Goal: Task Accomplishment & Management: Manage account settings

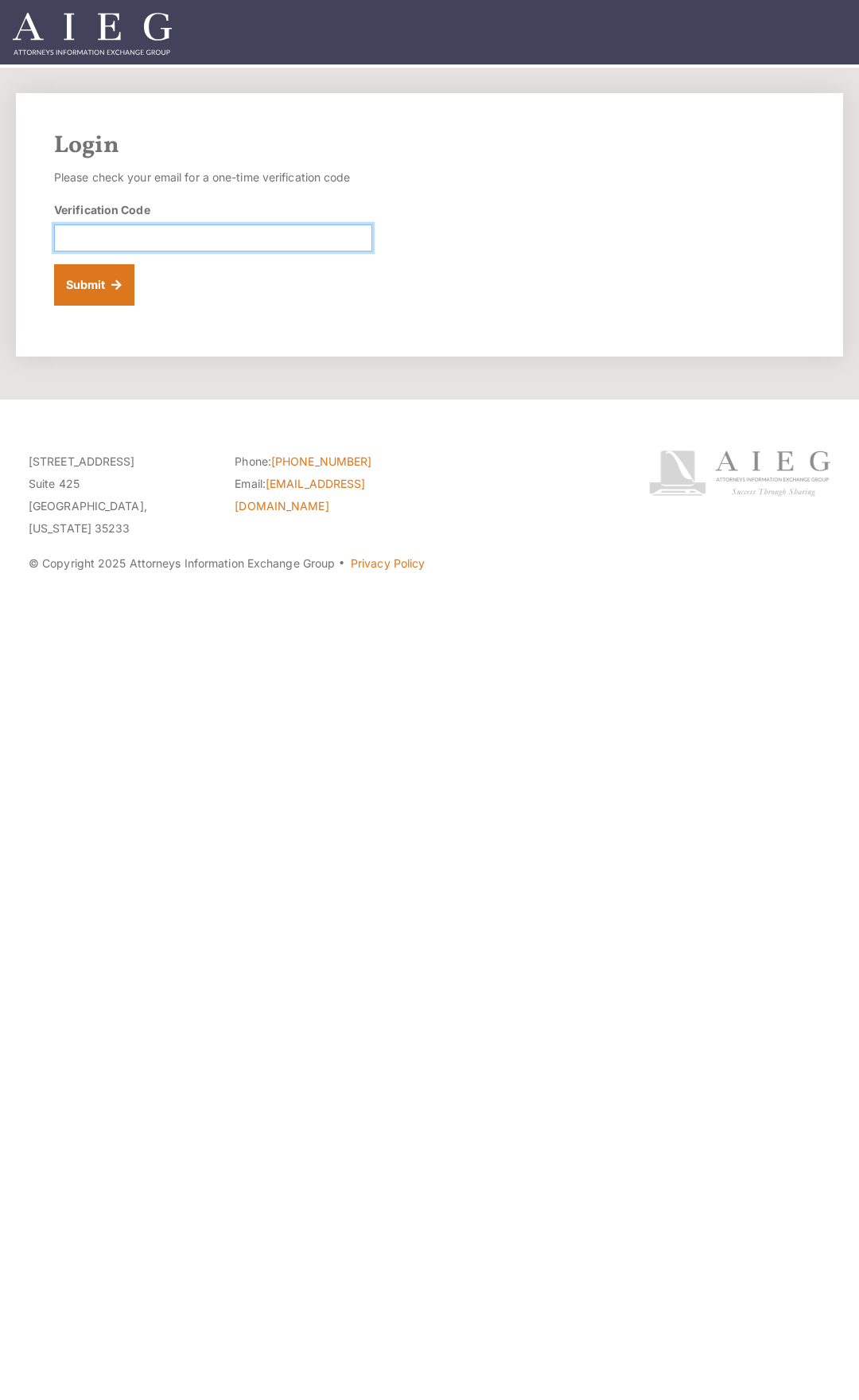
click at [312, 241] on input "Verification Code" at bounding box center [213, 238] width 318 height 27
paste input "673174"
type input "673174"
click at [101, 286] on button "Submit" at bounding box center [94, 285] width 80 height 42
click at [254, 245] on input "Verification Code" at bounding box center [213, 238] width 318 height 27
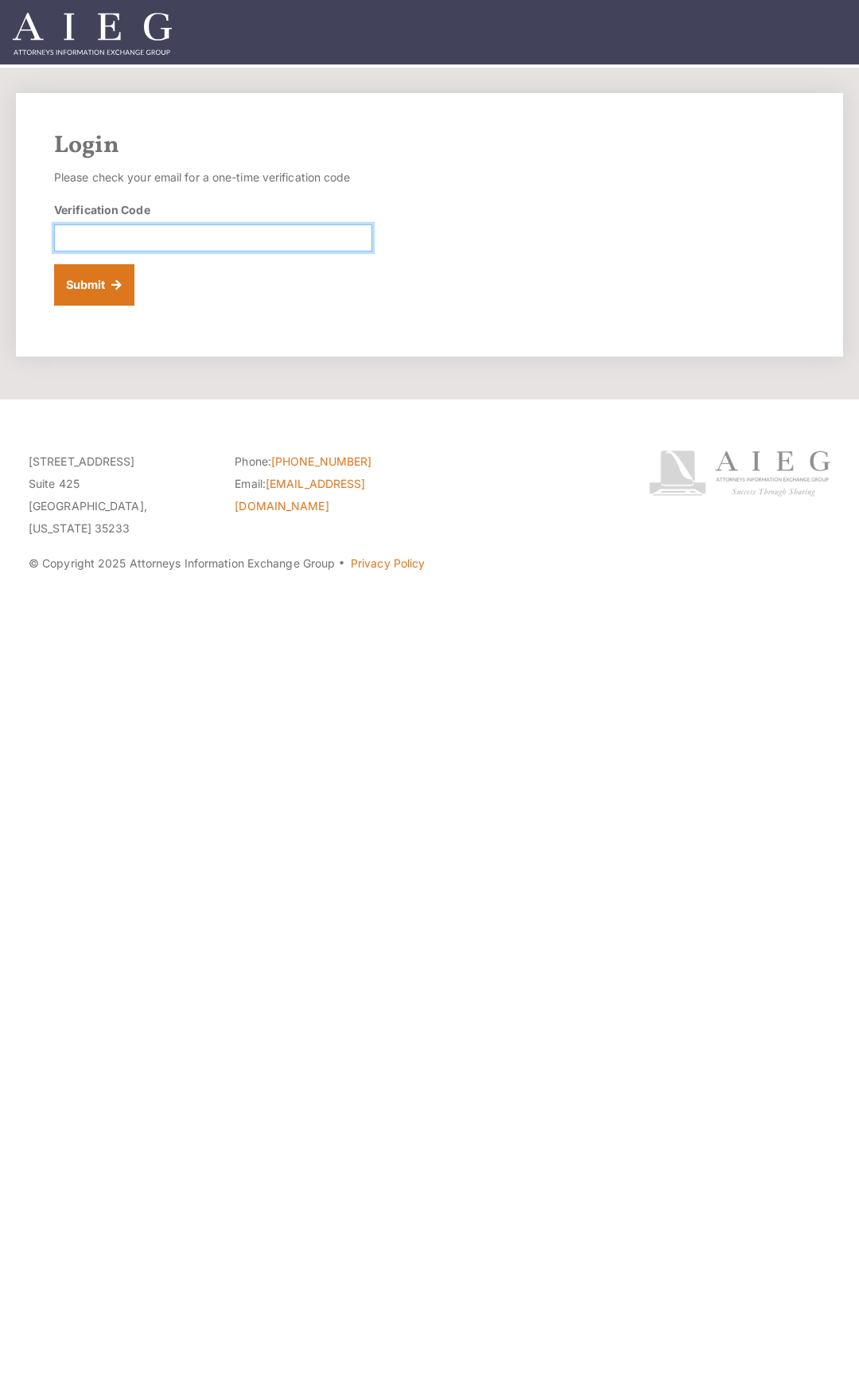
paste input "756290"
type input "756290"
click at [120, 282] on button "Submit" at bounding box center [94, 285] width 80 height 42
